Goal: Browse casually

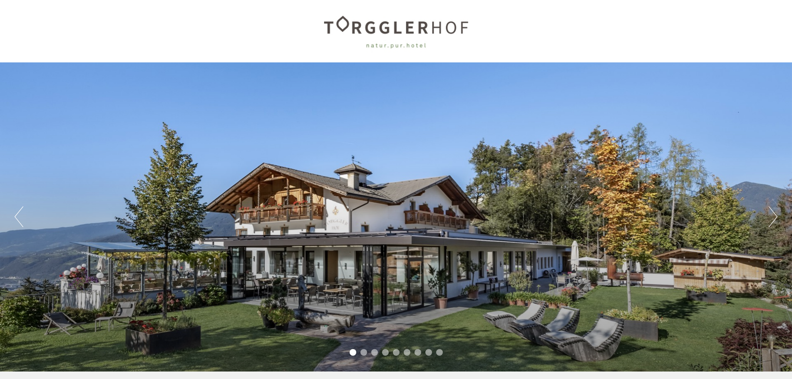
click at [769, 217] on button "Next" at bounding box center [773, 216] width 9 height 21
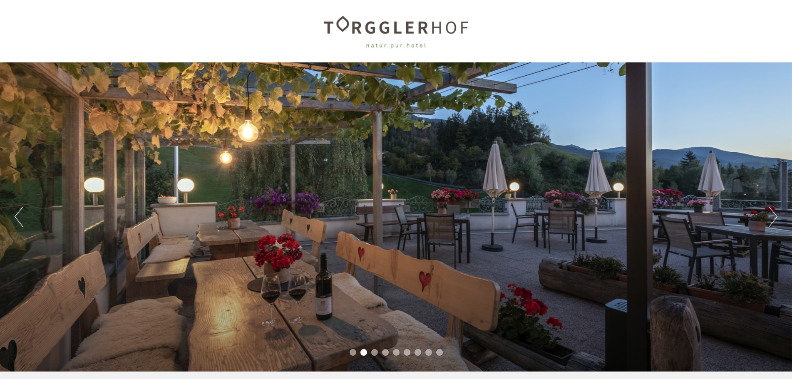
click at [769, 217] on button "Next" at bounding box center [773, 216] width 9 height 21
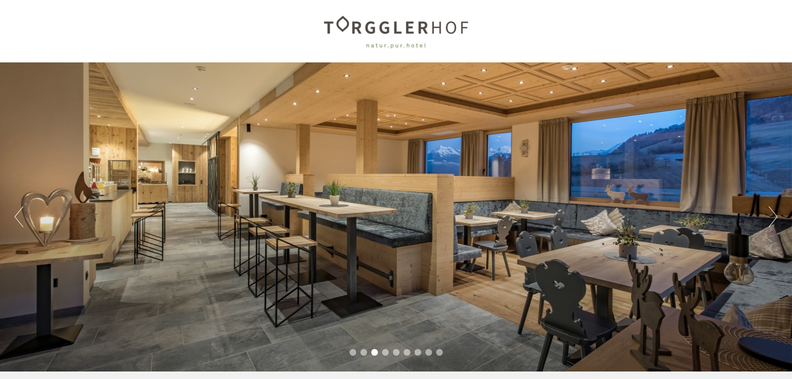
click at [769, 217] on button "Next" at bounding box center [773, 216] width 9 height 21
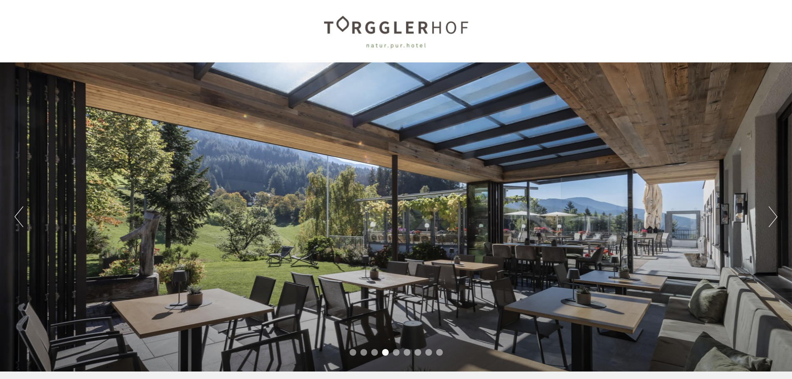
click at [769, 217] on button "Next" at bounding box center [773, 216] width 9 height 21
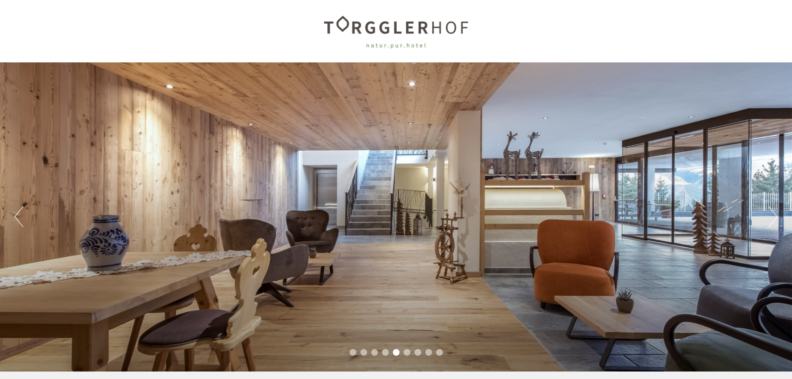
click at [769, 217] on button "Next" at bounding box center [773, 216] width 9 height 21
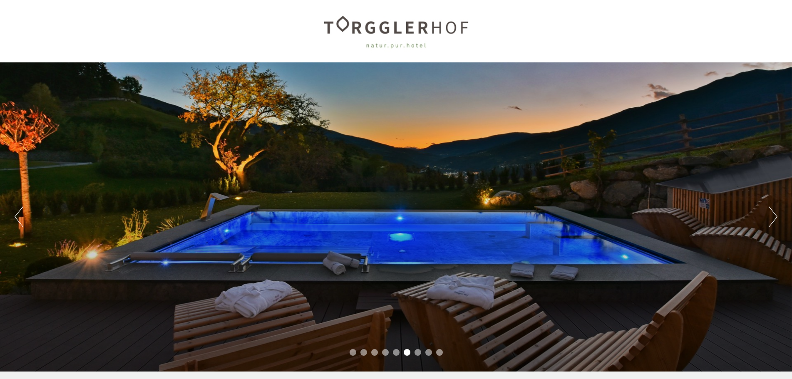
click at [769, 217] on button "Next" at bounding box center [773, 216] width 9 height 21
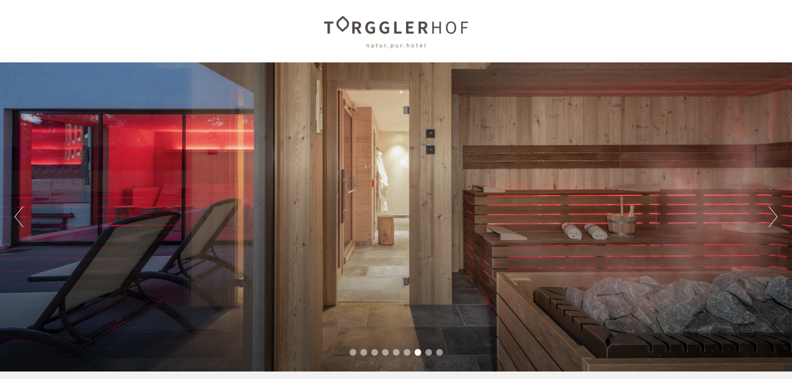
click at [769, 217] on button "Next" at bounding box center [773, 216] width 9 height 21
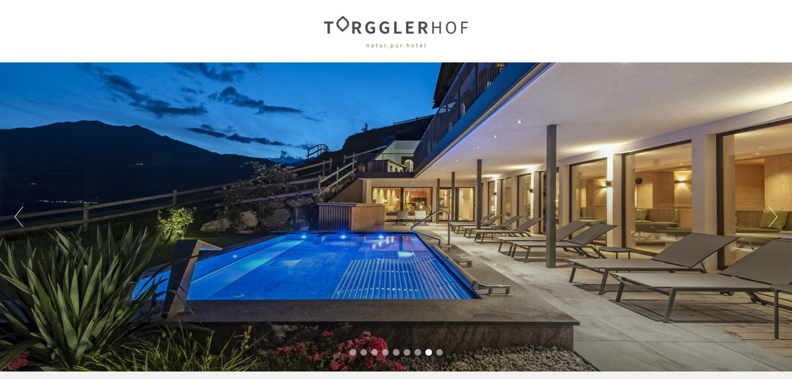
click at [769, 217] on button "Next" at bounding box center [773, 216] width 9 height 21
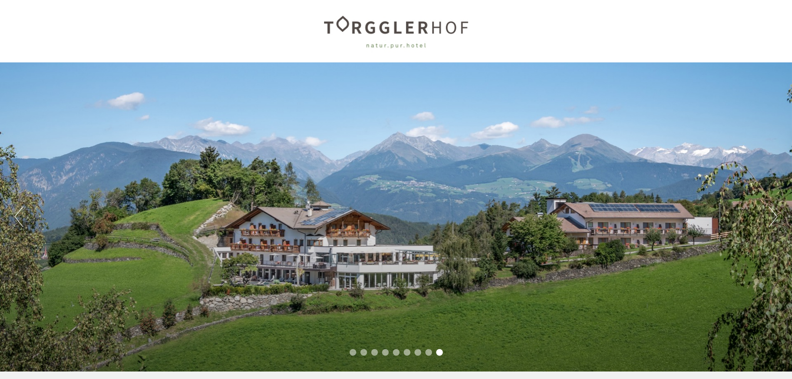
click at [769, 217] on button "Next" at bounding box center [773, 216] width 9 height 21
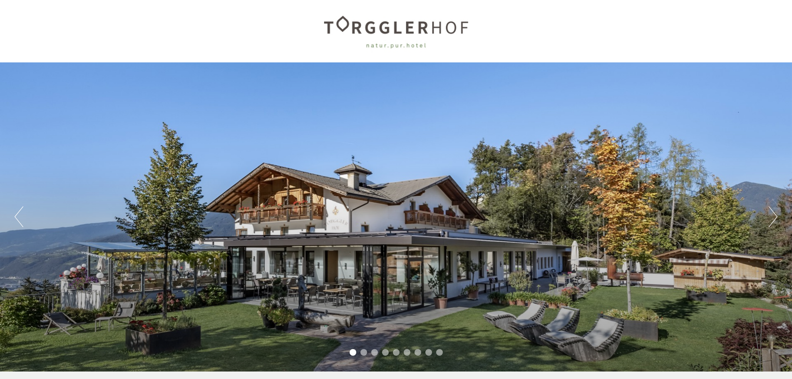
click at [769, 217] on button "Next" at bounding box center [773, 216] width 9 height 21
